Goal: Task Accomplishment & Management: Use online tool/utility

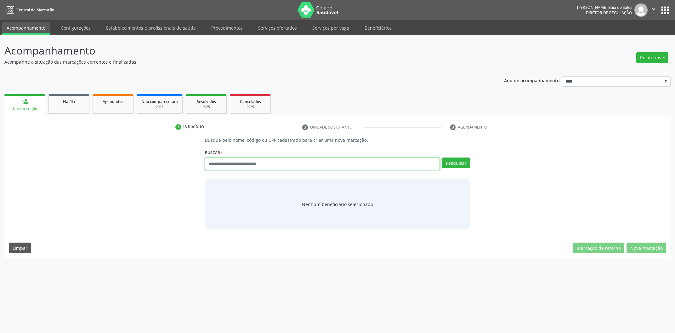
click at [254, 164] on input "text" at bounding box center [322, 163] width 235 height 13
click at [324, 28] on link "Serviços por vaga" at bounding box center [331, 27] width 46 height 11
click at [33, 9] on span "Central de Marcação" at bounding box center [35, 9] width 38 height 5
click at [325, 30] on link "Serviços por vaga" at bounding box center [331, 28] width 46 height 12
click at [21, 8] on span "Central de Marcação" at bounding box center [35, 9] width 38 height 5
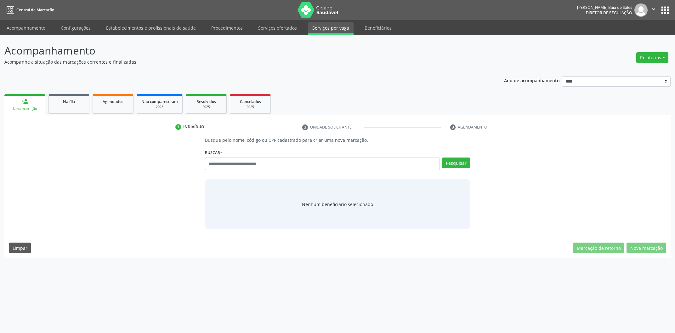
click at [336, 31] on link "Serviços por vaga" at bounding box center [331, 28] width 46 height 12
click at [307, 169] on input "text" at bounding box center [322, 163] width 235 height 13
click at [311, 85] on div "Ano de acompanhamento **** **** **** **** **** person_add Nova marcação Na fila…" at bounding box center [337, 165] width 666 height 186
click at [328, 28] on link "Serviços por vaga" at bounding box center [331, 27] width 46 height 11
select select "*"
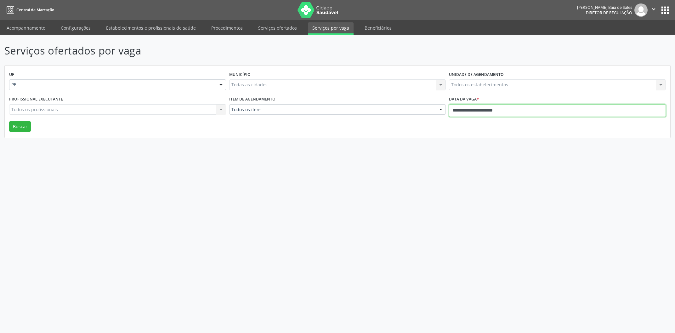
click at [467, 105] on input "**********" at bounding box center [557, 110] width 217 height 13
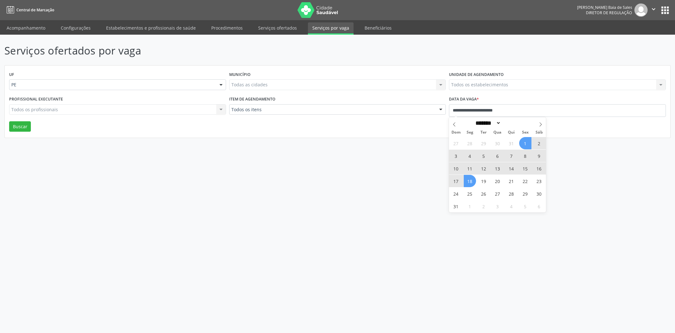
click at [470, 178] on span "18" at bounding box center [470, 181] width 12 height 12
type input "**********"
click at [542, 122] on span at bounding box center [540, 122] width 11 height 11
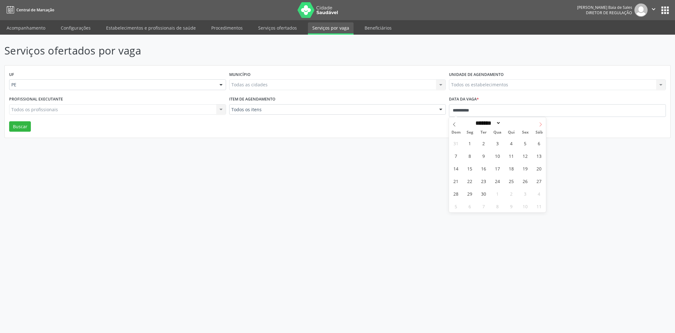
click at [542, 122] on span at bounding box center [540, 122] width 11 height 11
select select "*"
click at [514, 144] on span "2" at bounding box center [511, 143] width 12 height 12
click at [383, 176] on div "Serviços ofertados por vaga UF PE PE Nenhum resultado encontrado para: " " Não …" at bounding box center [337, 184] width 675 height 298
click at [12, 133] on div "UF PE PE Nenhum resultado encontrado para: " " Não há nenhuma opção para ser ex…" at bounding box center [338, 102] width 666 height 72
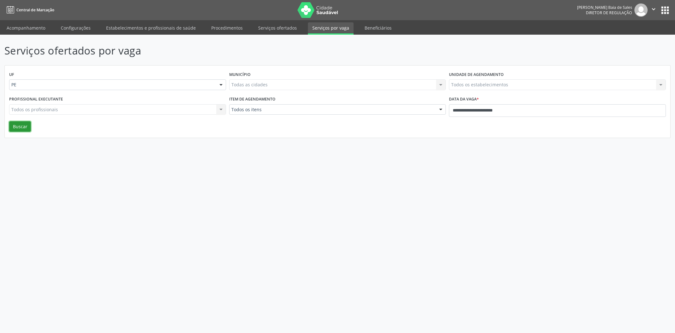
click at [16, 128] on button "Buscar" at bounding box center [20, 126] width 22 height 11
click at [268, 140] on div "Serviços ofertados por vaga UF PE PE Nenhum resultado encontrado para: " " Não …" at bounding box center [337, 107] width 666 height 129
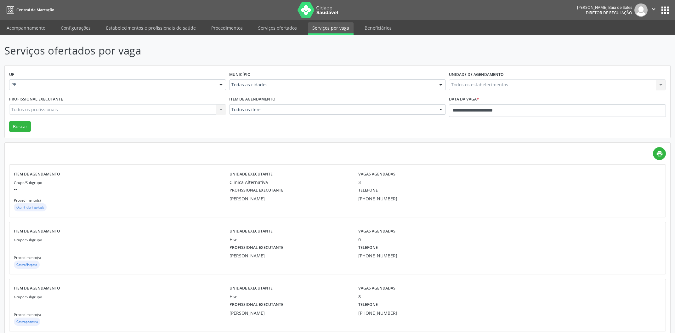
drag, startPoint x: 247, startPoint y: 144, endPoint x: 251, endPoint y: 139, distance: 6.3
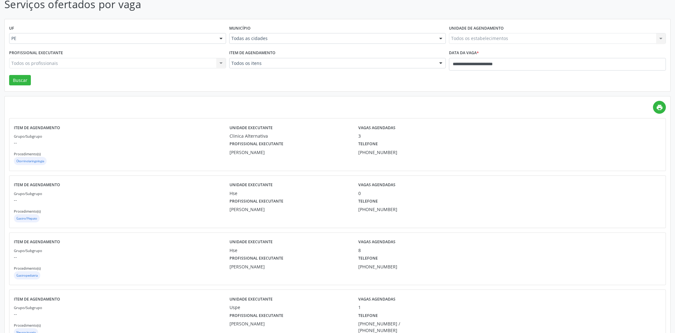
scroll to position [67, 0]
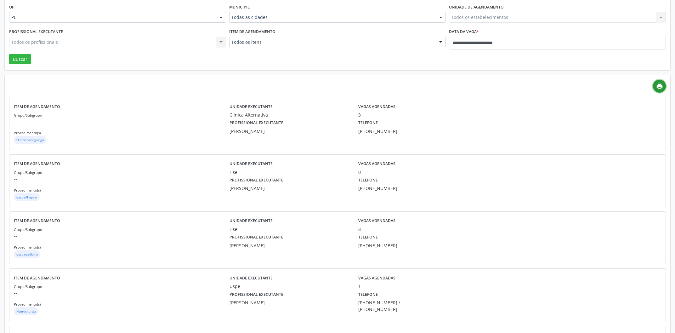
click at [661, 92] on link "print" at bounding box center [659, 86] width 13 height 13
